Goal: Transaction & Acquisition: Purchase product/service

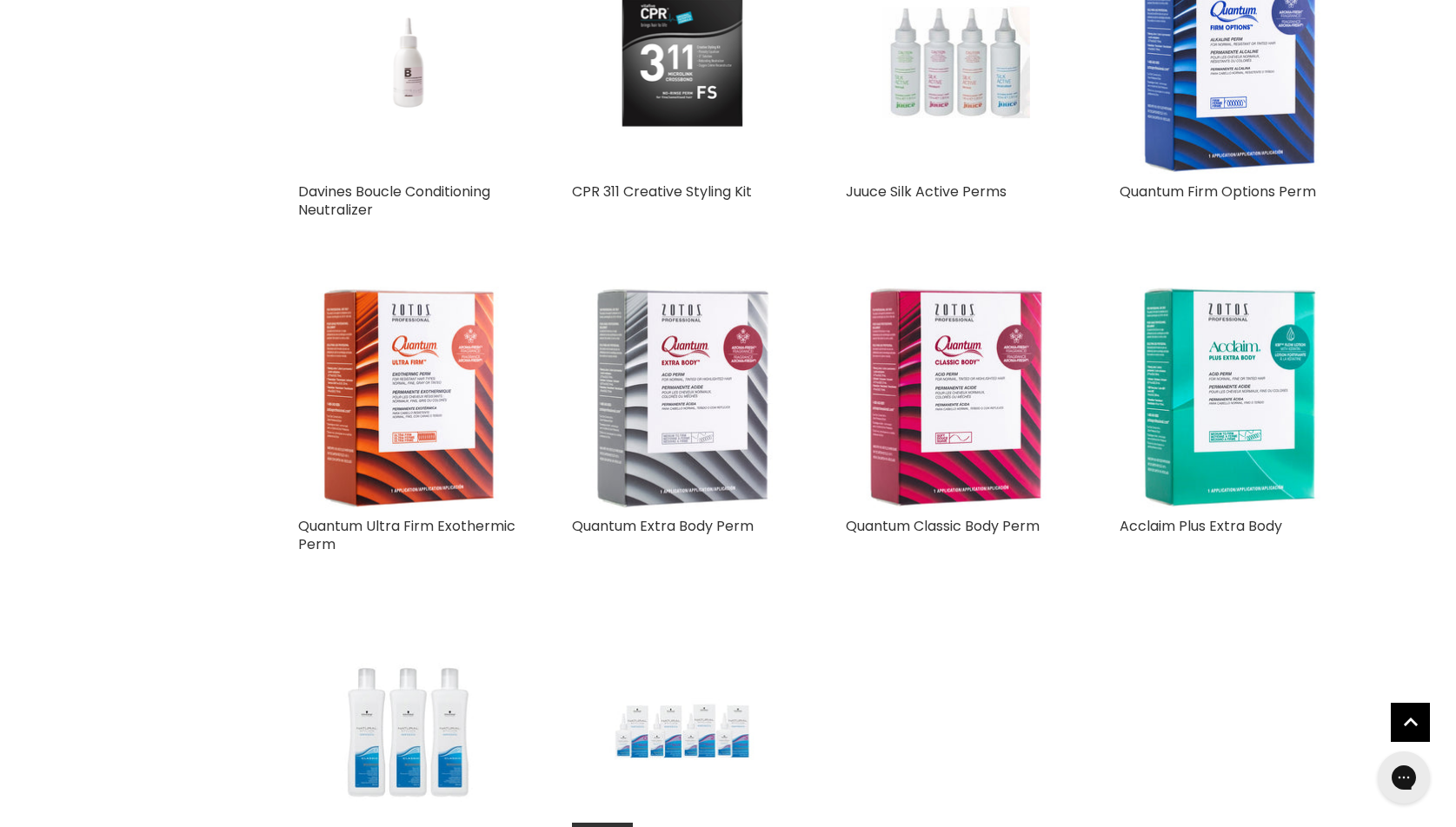
scroll to position [1926, 0]
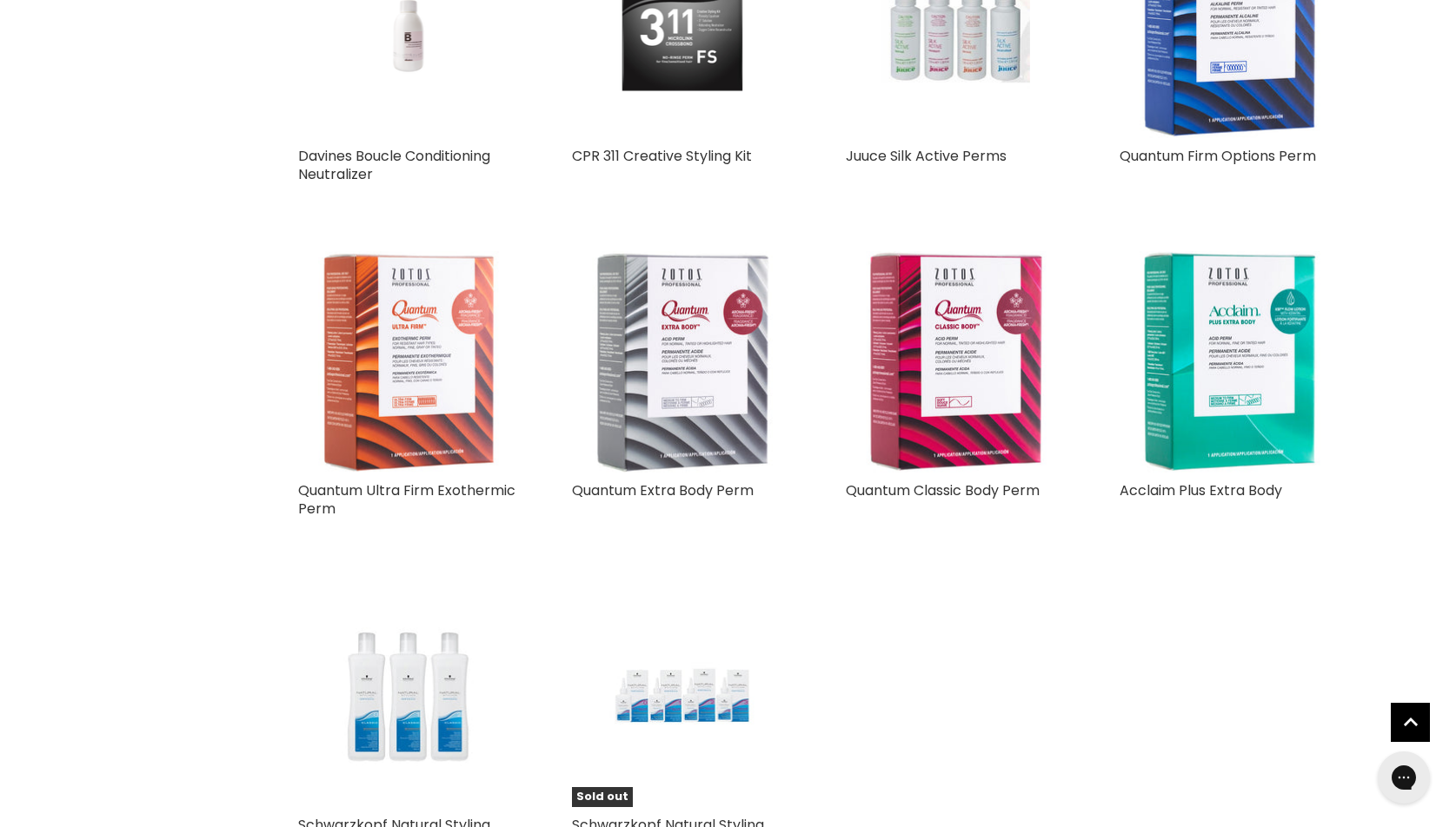
click at [425, 373] on img "Main content" at bounding box center [409, 362] width 222 height 222
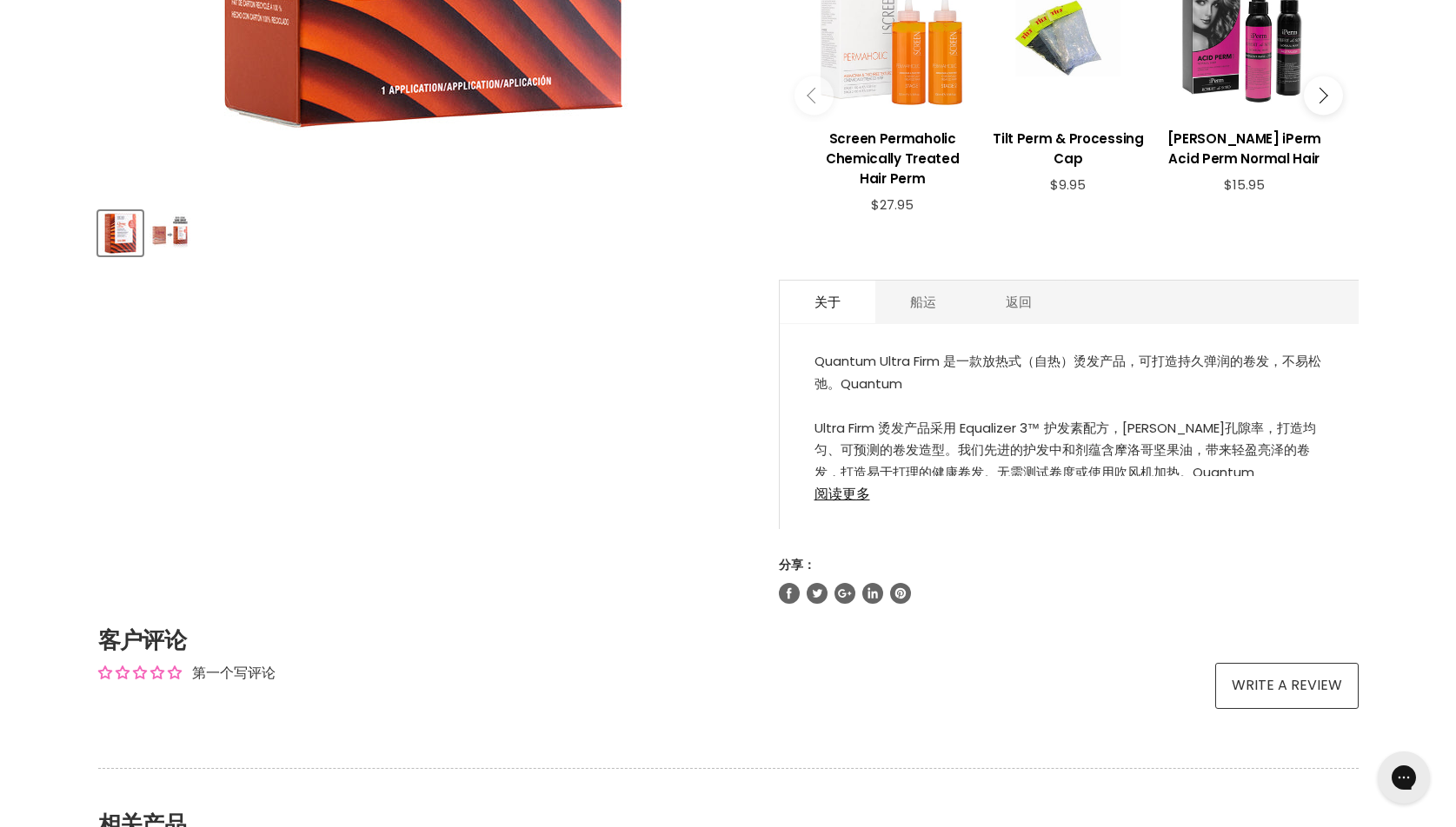
scroll to position [871, 0]
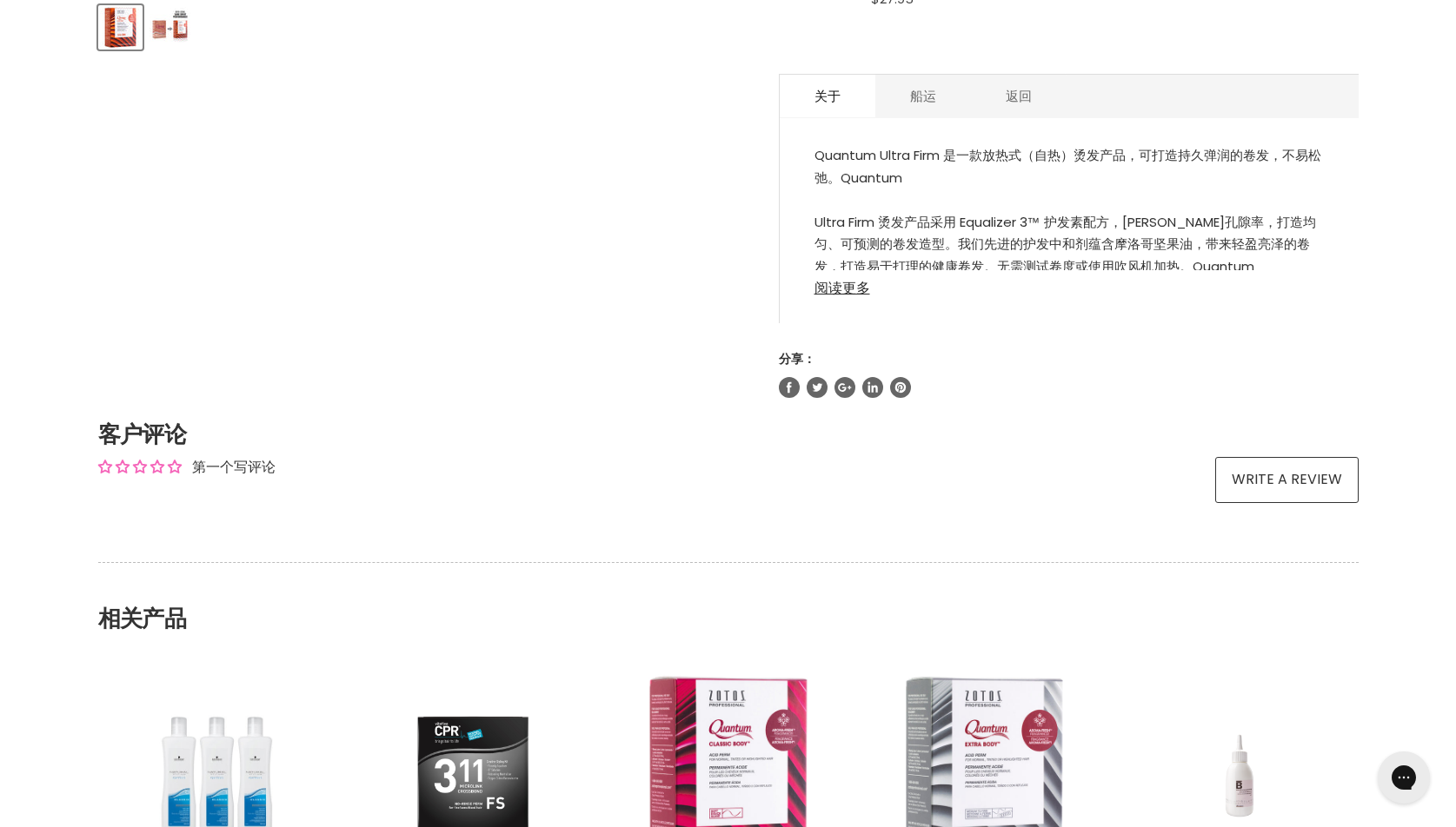
click at [850, 276] on link "阅读更多" at bounding box center [1068, 283] width 509 height 26
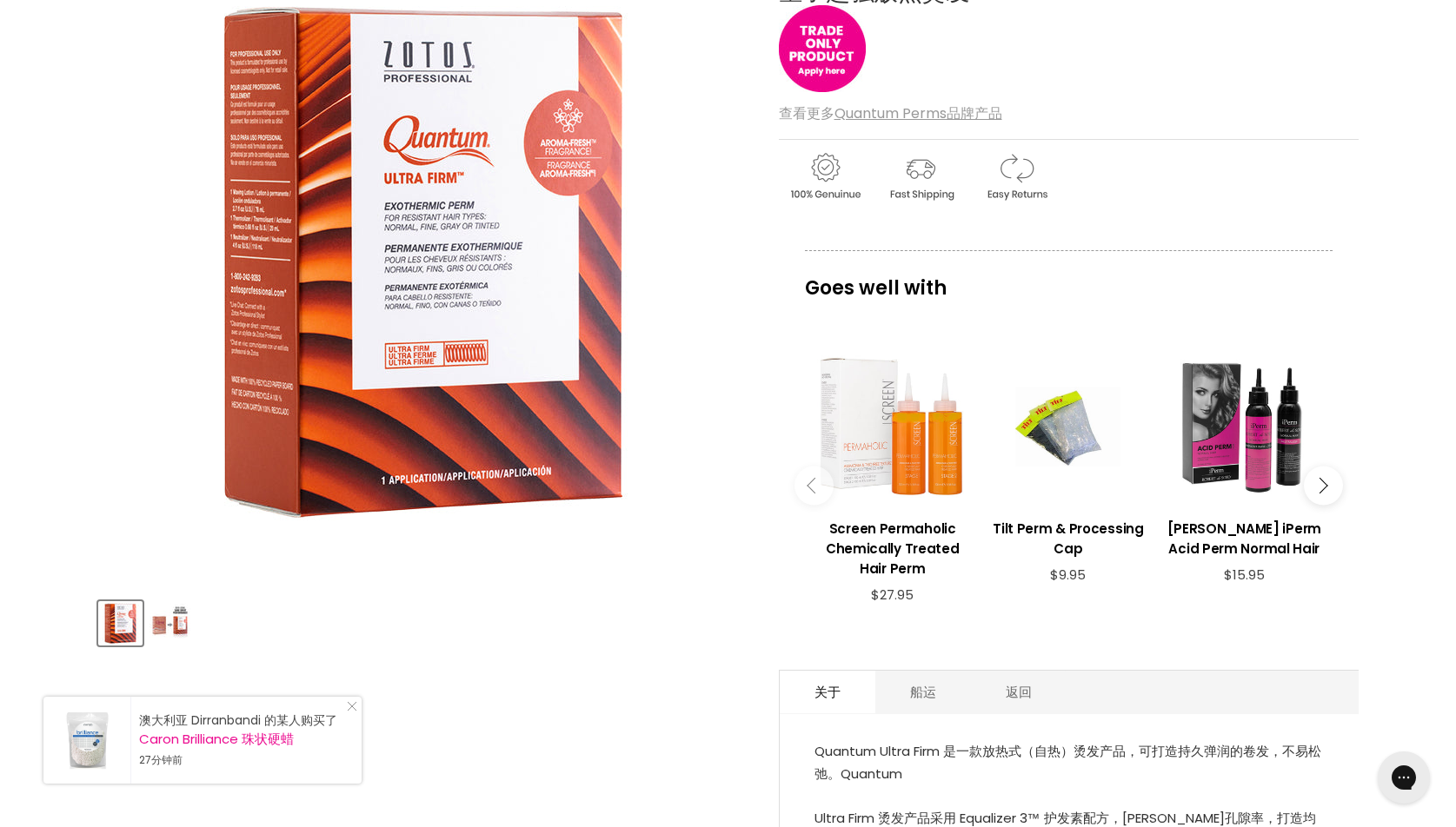
scroll to position [278, 0]
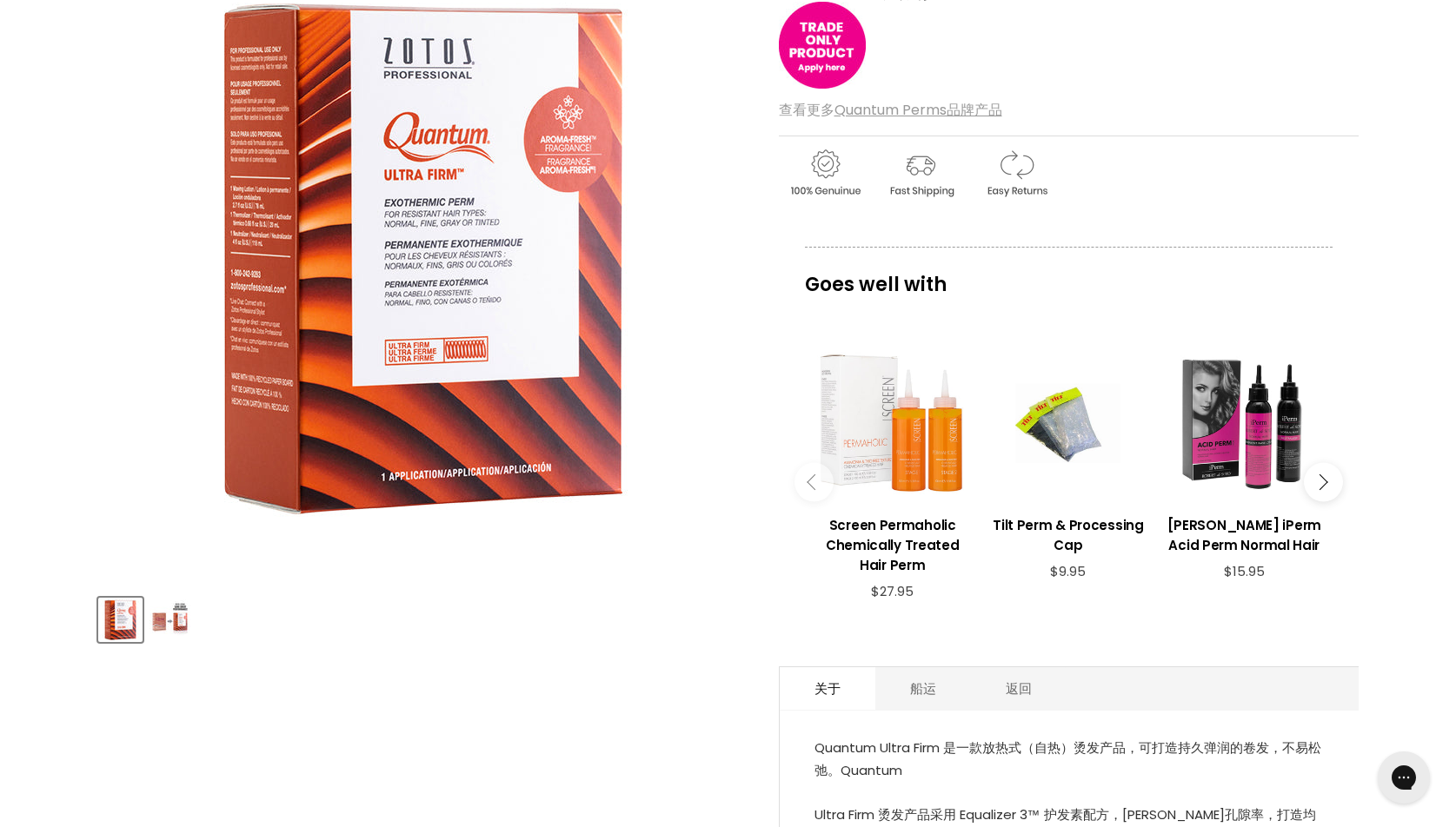
click at [174, 594] on div "产品缩略图" at bounding box center [423, 617] width 655 height 50
click at [170, 610] on img "产品缩略图" at bounding box center [170, 620] width 41 height 41
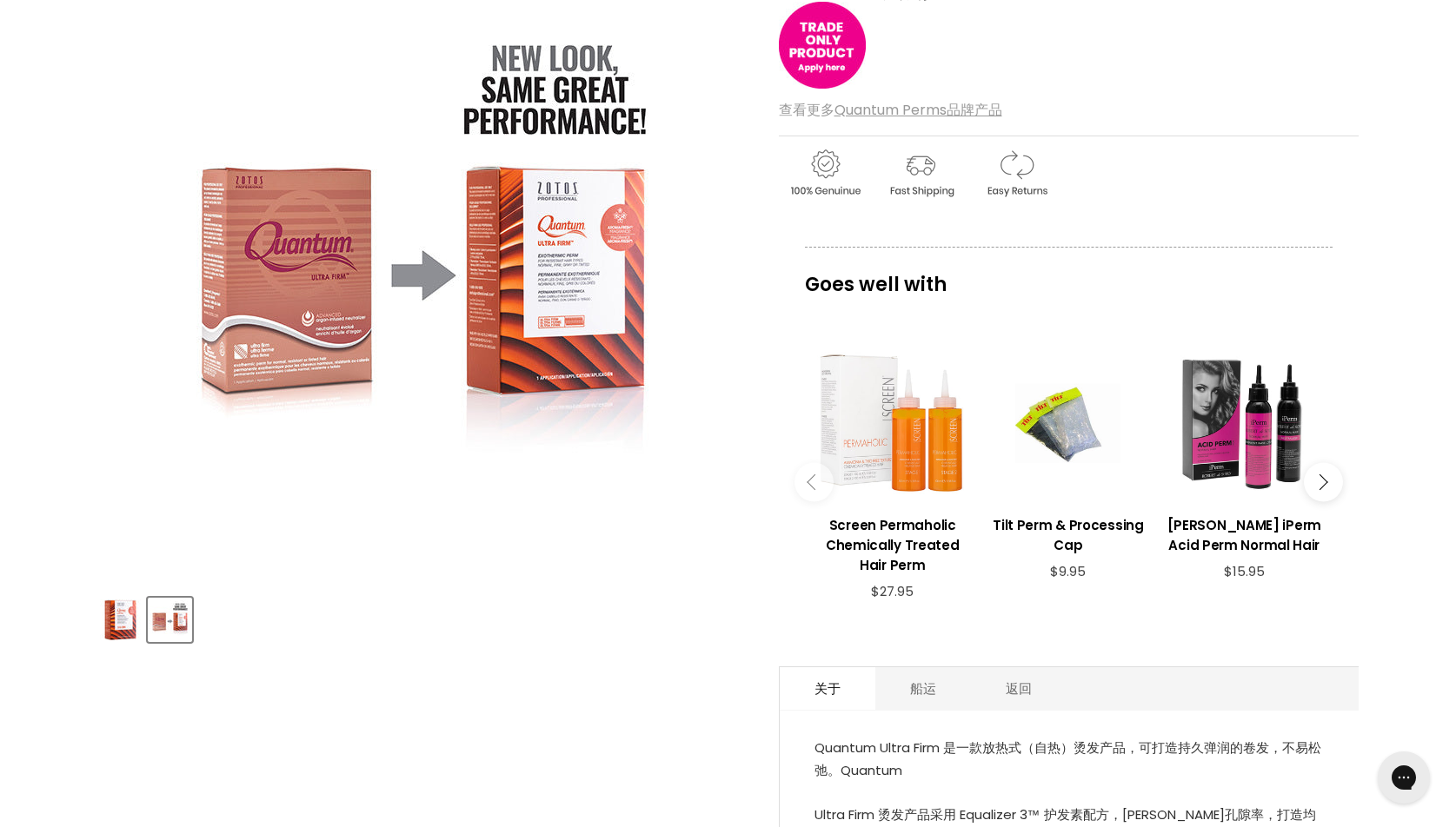
click at [568, 301] on img "Quantum Ultra Firm Exothermic Perm 图片。点击或滚动可缩放。" at bounding box center [422, 256] width 522 height 522
click at [285, 325] on img "Quantum Ultra Firm Exothermic Perm 图片。点击或滚动可缩放。" at bounding box center [422, 256] width 522 height 522
